Goal: Find specific page/section: Find specific page/section

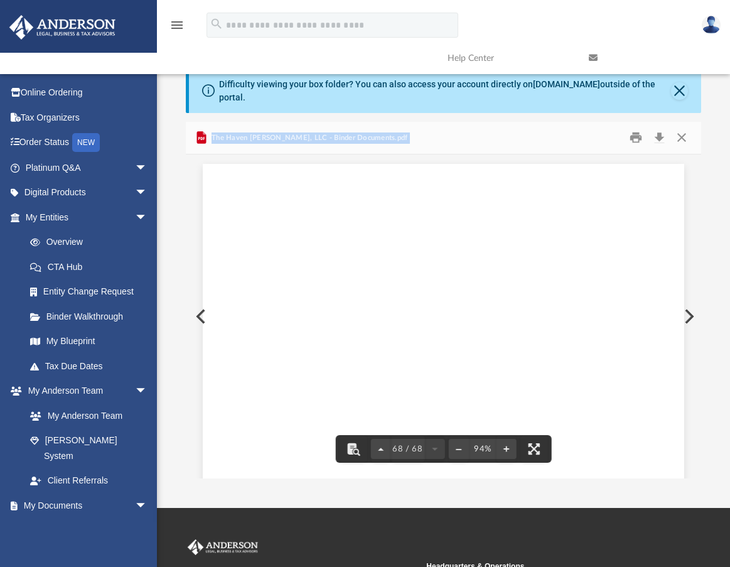
scroll to position [42916, 0]
click at [203, 304] on div "State/Tax Filings SS - 4 Form and EIN Letter This section holds a copy of IRS F…" at bounding box center [444, 157] width 482 height 623
click at [203, 303] on div "State/Tax Filings SS - 4 Form and EIN Letter This section holds a copy of IRS F…" at bounding box center [444, 157] width 482 height 623
click at [203, 304] on div "State/Tax Filings SS - 4 Form and EIN Letter This section holds a copy of IRS F…" at bounding box center [444, 157] width 482 height 623
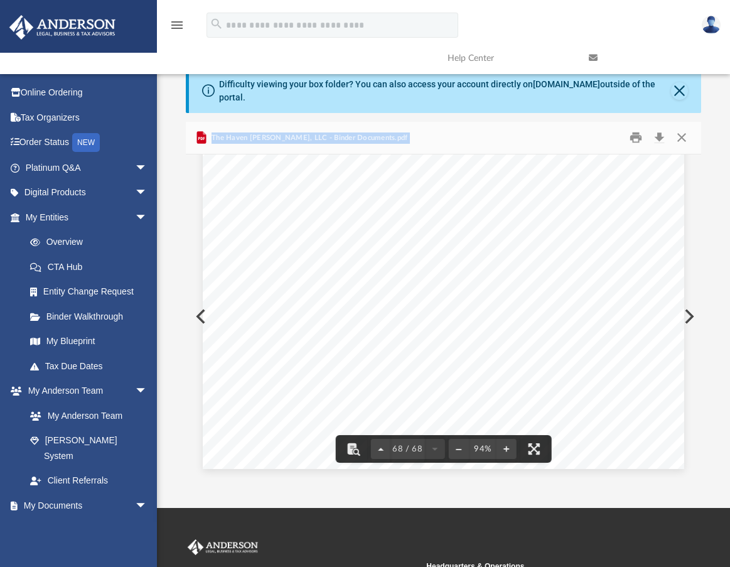
click at [203, 311] on div "State/Tax Filings SS - 4 Form and EIN Letter This section holds a copy of IRS F…" at bounding box center [444, 157] width 482 height 623
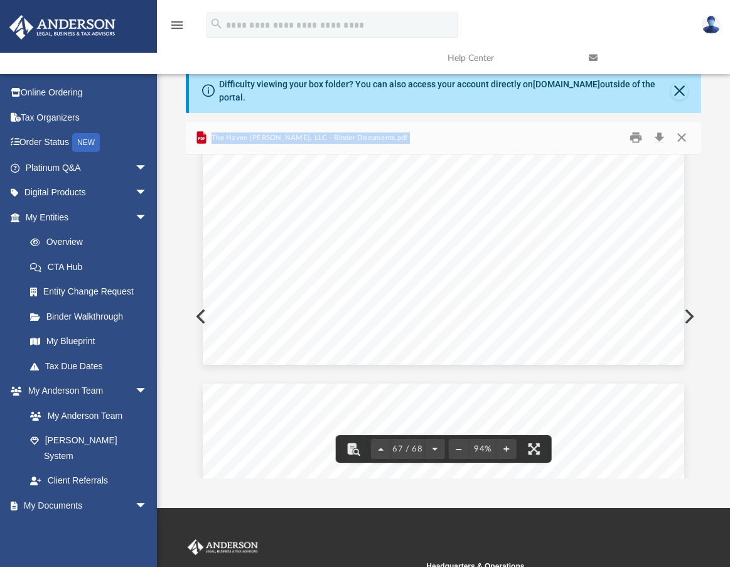
scroll to position [42288, 0]
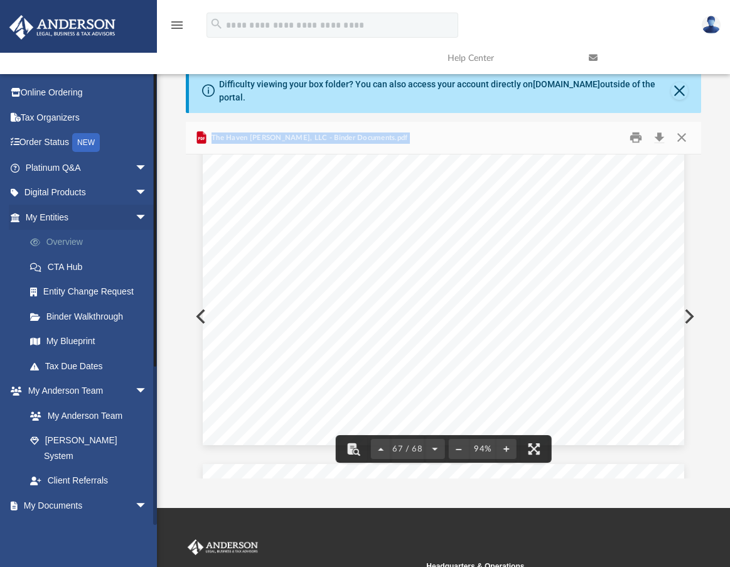
click at [68, 245] on link "Overview" at bounding box center [92, 242] width 149 height 25
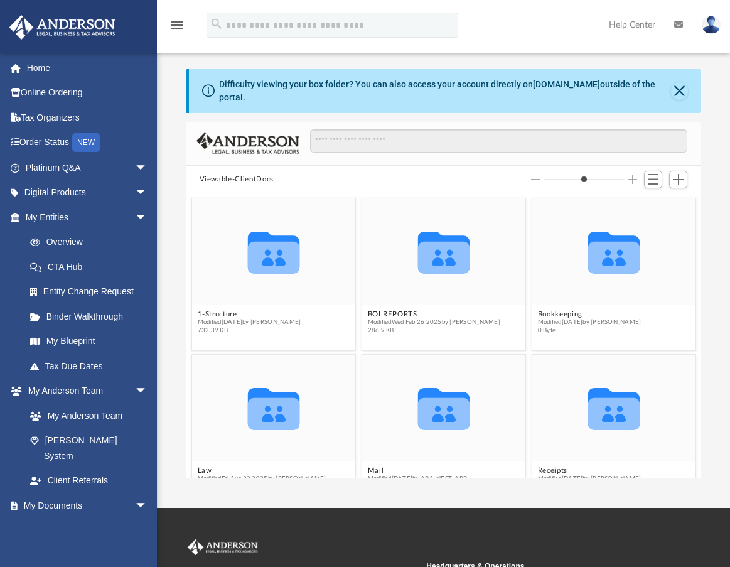
scroll to position [276, 506]
click at [265, 398] on icon "grid" at bounding box center [272, 414] width 51 height 32
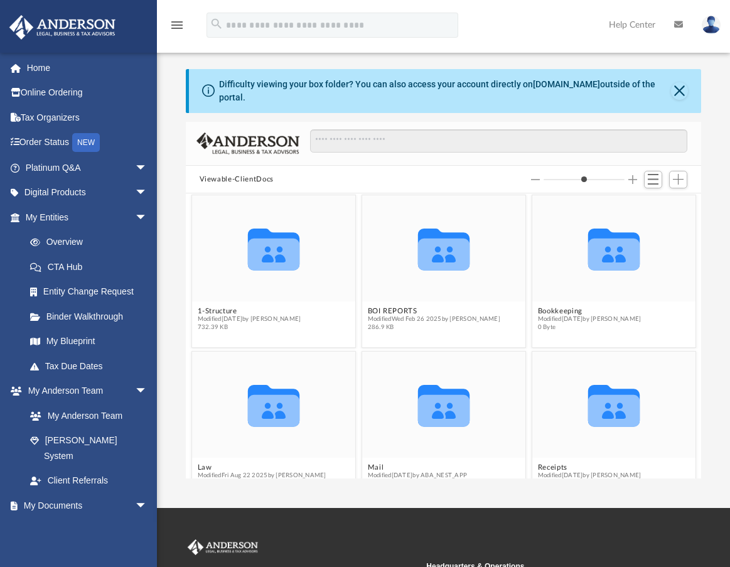
scroll to position [0, 0]
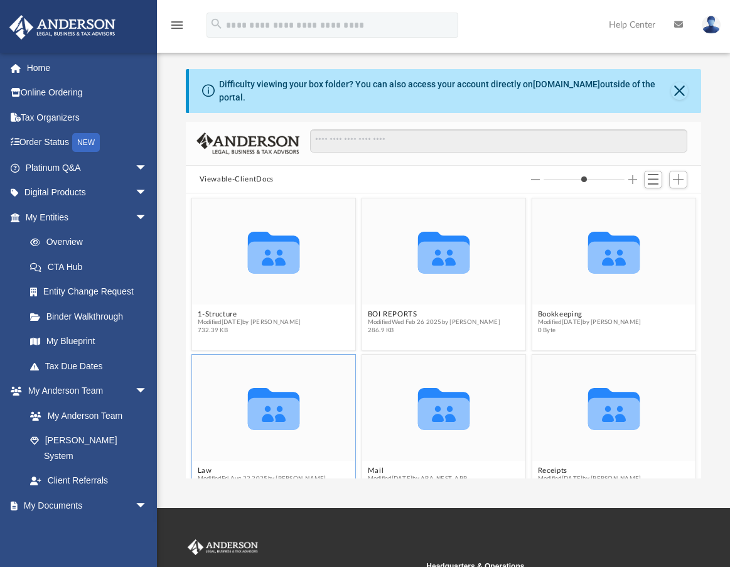
click at [217, 438] on div "Collaborated Folder" at bounding box center [272, 408] width 163 height 106
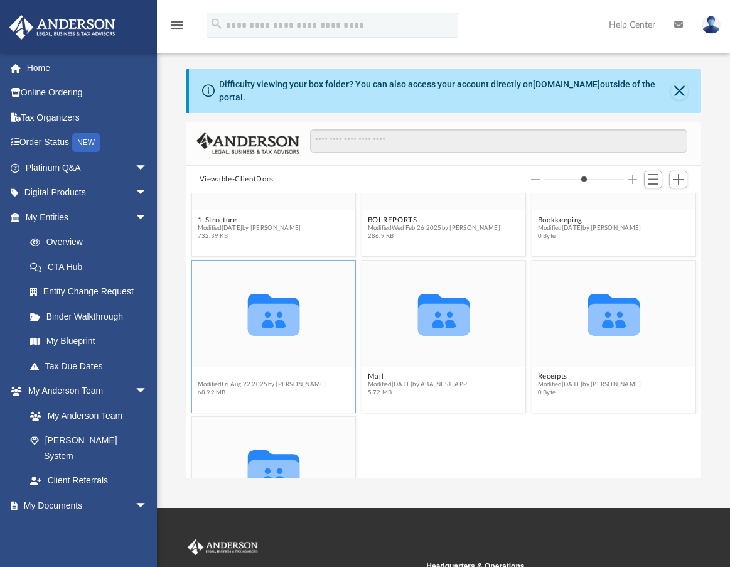
scroll to position [63, 0]
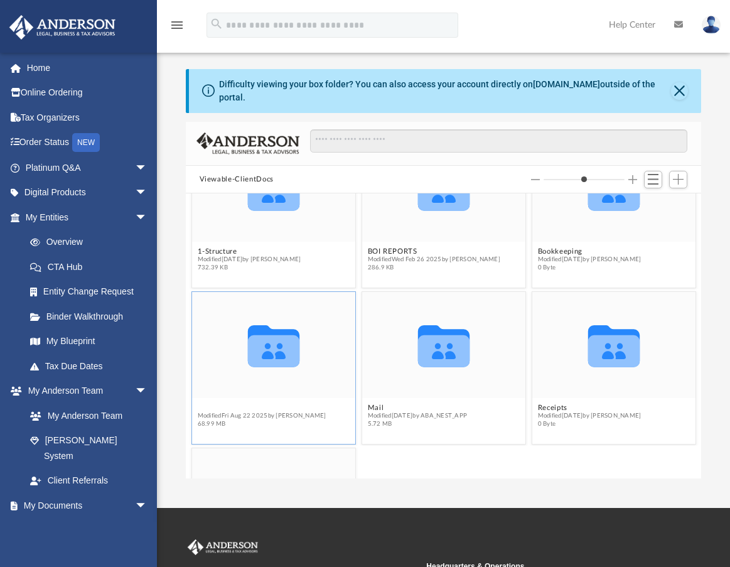
click at [209, 404] on button "Law" at bounding box center [261, 408] width 129 height 8
type input "*"
